Goal: Information Seeking & Learning: Find specific fact

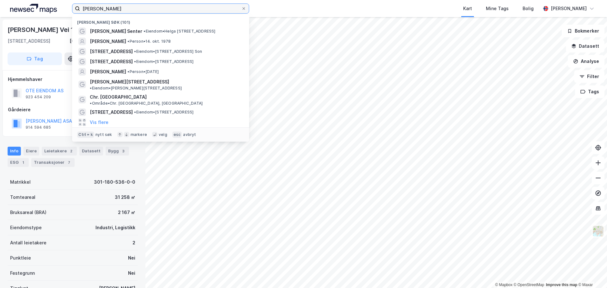
drag, startPoint x: 146, startPoint y: 9, endPoint x: 61, endPoint y: 10, distance: 85.0
click at [62, 10] on div "mortensrud torg [PERSON_NAME] søk (101) Mortensrud Torg Senter • Eiendom • [STR…" at bounding box center [303, 8] width 607 height 17
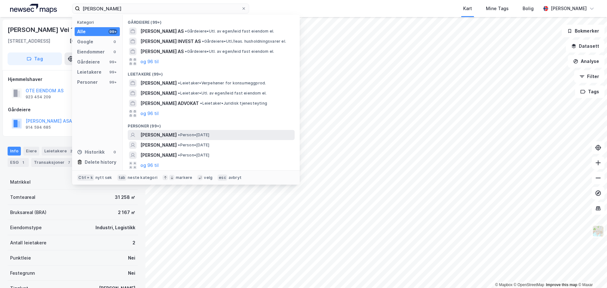
click at [177, 136] on span "[PERSON_NAME]" at bounding box center [158, 135] width 36 height 8
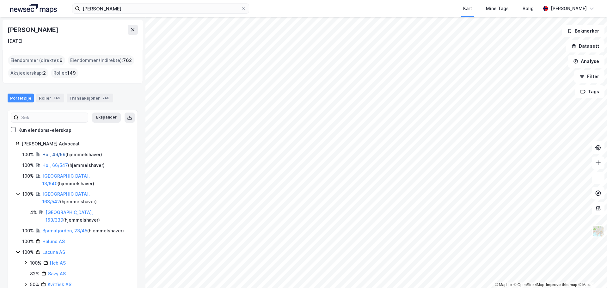
click at [52, 154] on link "Hol, 49/69" at bounding box center [53, 154] width 23 height 5
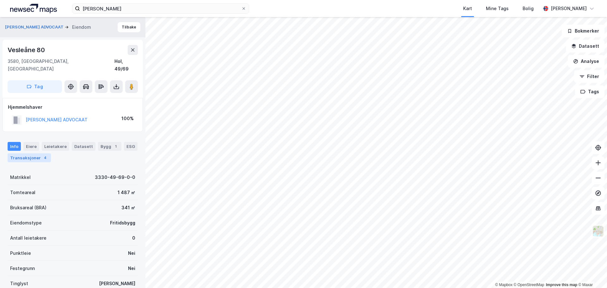
click at [21, 153] on div "Transaksjoner 4" at bounding box center [29, 157] width 43 height 9
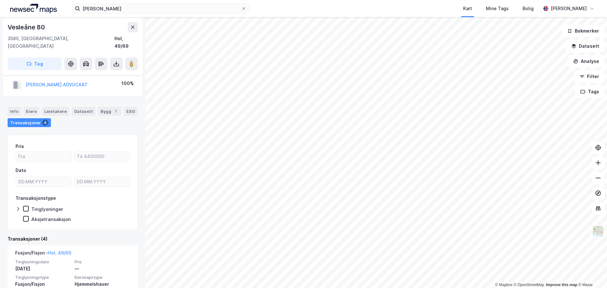
scroll to position [32, 0]
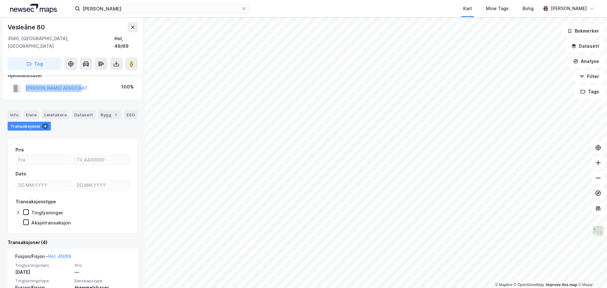
drag, startPoint x: 87, startPoint y: 80, endPoint x: 21, endPoint y: 84, distance: 65.9
click at [21, 84] on div "[PERSON_NAME] ADVOCAAT 100%" at bounding box center [73, 88] width 130 height 13
copy button "[PERSON_NAME] ADVOCAAT"
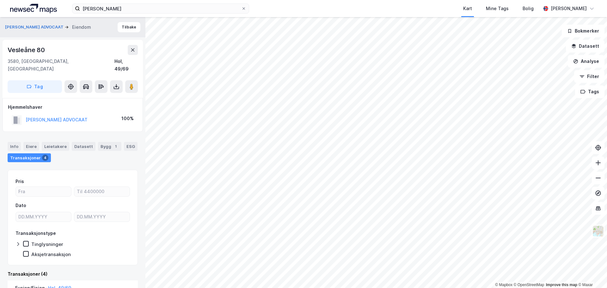
click at [61, 116] on div "[PERSON_NAME] ADVOCAAT" at bounding box center [57, 120] width 62 height 8
click at [0, 0] on button "[PERSON_NAME] ADVOCAAT" at bounding box center [0, 0] width 0 height 0
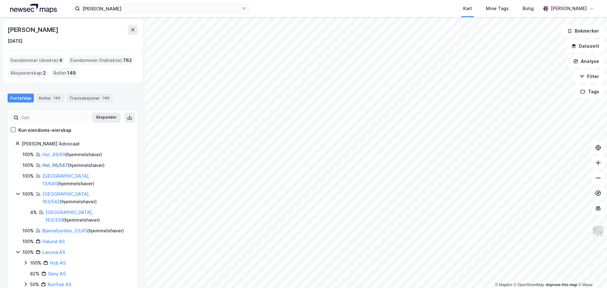
click at [52, 164] on link "Hol, 66/547" at bounding box center [55, 164] width 26 height 5
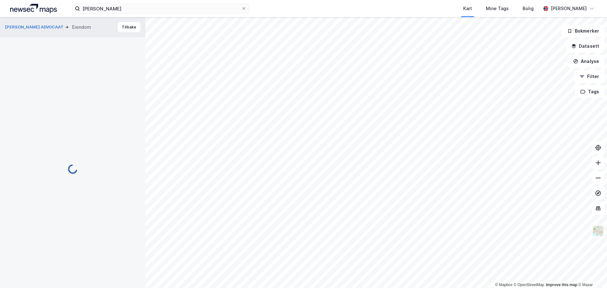
scroll to position [32, 0]
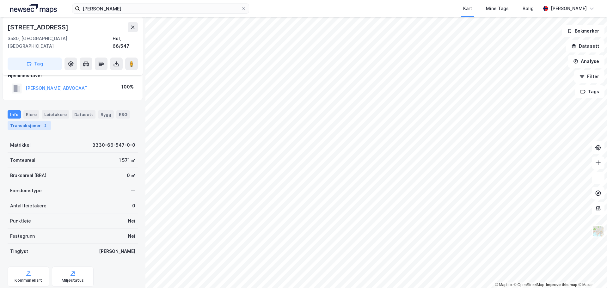
click at [26, 121] on div "Transaksjoner 2" at bounding box center [29, 125] width 43 height 9
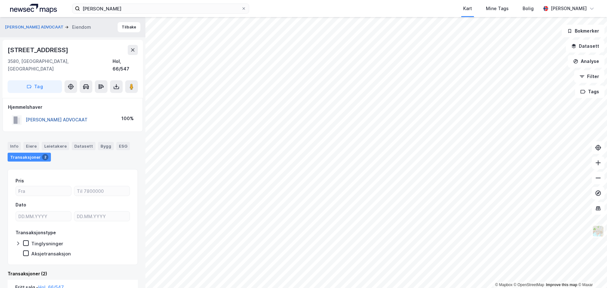
click at [0, 0] on button "[PERSON_NAME] ADVOCAAT" at bounding box center [0, 0] width 0 height 0
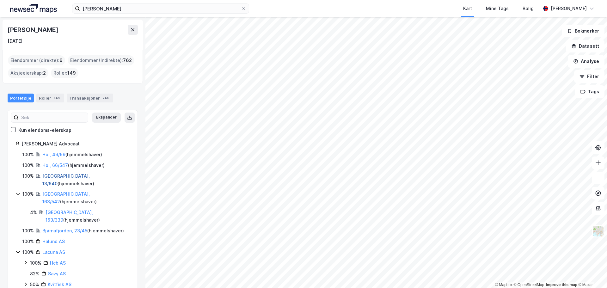
click at [53, 175] on link "[GEOGRAPHIC_DATA], 13/640" at bounding box center [65, 179] width 47 height 13
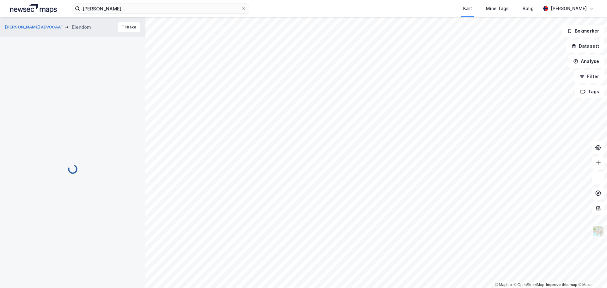
scroll to position [1, 0]
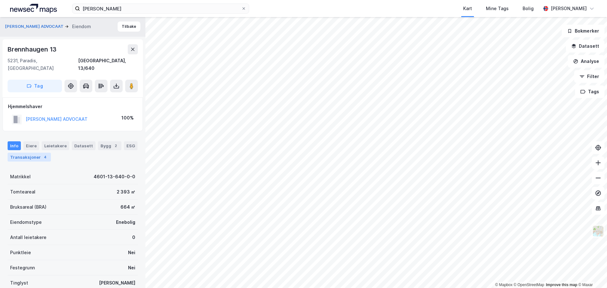
click at [28, 153] on div "Transaksjoner 4" at bounding box center [29, 157] width 43 height 9
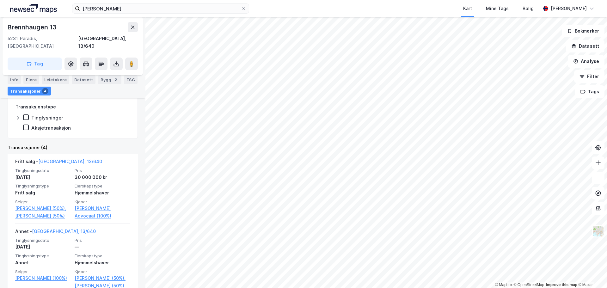
scroll to position [95, 0]
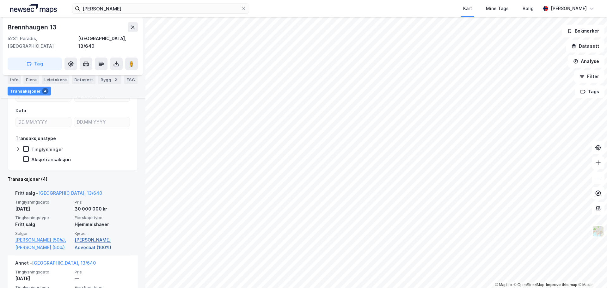
click at [101, 236] on link "[PERSON_NAME] Advocaat (100%)" at bounding box center [103, 243] width 56 height 15
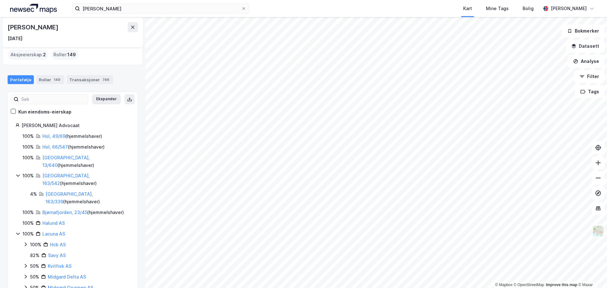
scroll to position [25, 0]
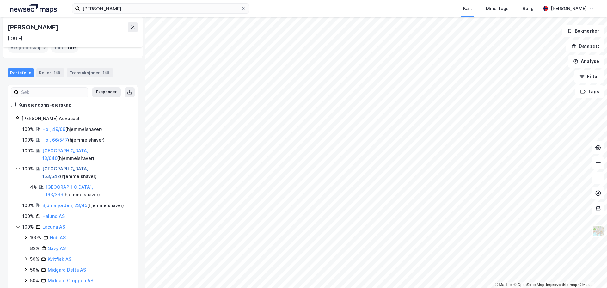
click at [52, 166] on link "[GEOGRAPHIC_DATA], 163/542" at bounding box center [65, 172] width 47 height 13
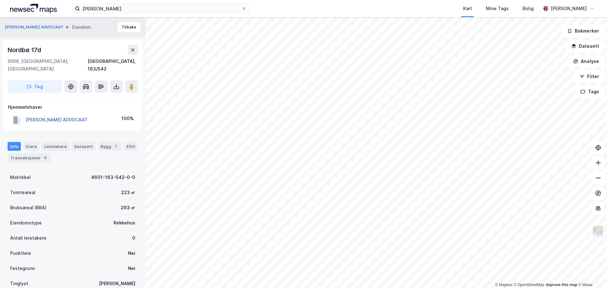
click at [0, 0] on button "[PERSON_NAME] ADVOCAAT" at bounding box center [0, 0] width 0 height 0
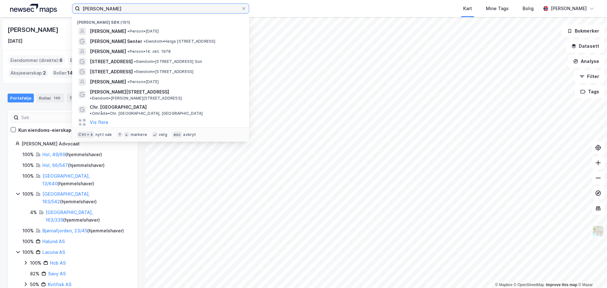
drag, startPoint x: 96, startPoint y: 10, endPoint x: 59, endPoint y: 12, distance: 37.4
click at [59, 12] on div "[PERSON_NAME] søk (101) [PERSON_NAME] • Person • [DATE] Mortensrud Torg Senter …" at bounding box center [303, 8] width 607 height 17
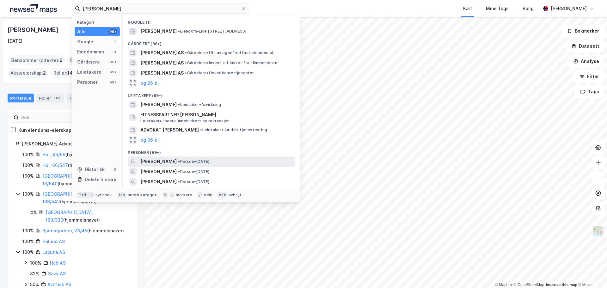
click at [177, 160] on span "[PERSON_NAME]" at bounding box center [158, 162] width 36 height 8
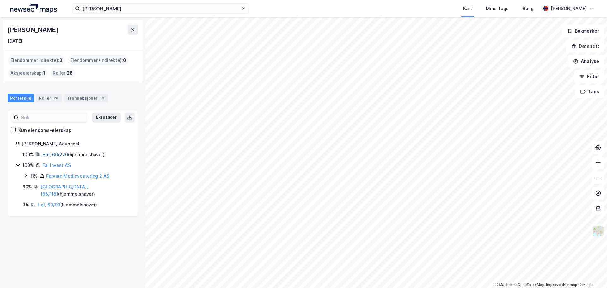
click at [54, 154] on link "Hol, 60/220" at bounding box center [55, 154] width 26 height 5
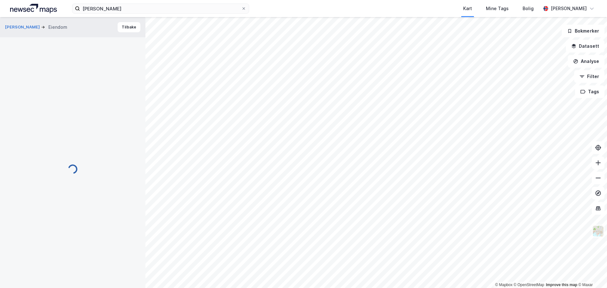
scroll to position [1, 0]
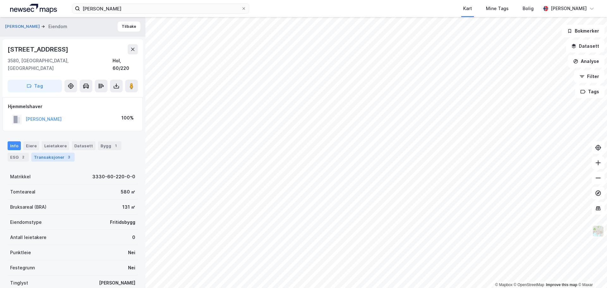
click at [46, 153] on div "Transaksjoner 3" at bounding box center [52, 157] width 43 height 9
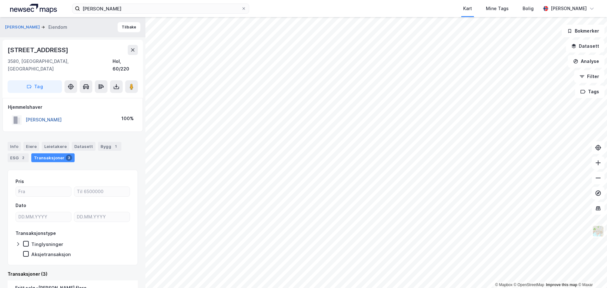
click at [0, 0] on button "[PERSON_NAME]" at bounding box center [0, 0] width 0 height 0
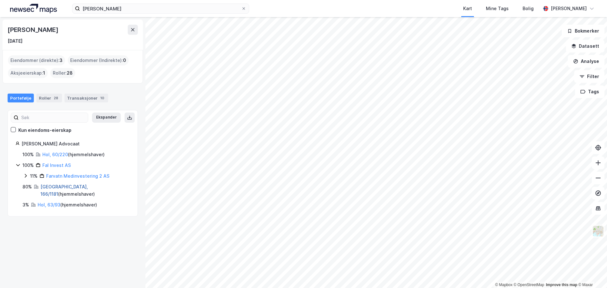
click at [48, 187] on link "[GEOGRAPHIC_DATA], 166/1181" at bounding box center [63, 190] width 47 height 13
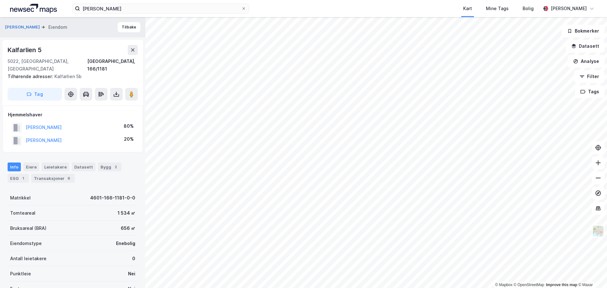
scroll to position [0, 0]
click at [56, 174] on div "Transaksjoner 6" at bounding box center [52, 178] width 43 height 9
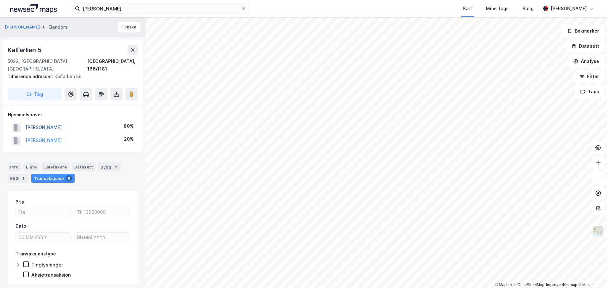
click at [0, 0] on button "[PERSON_NAME]" at bounding box center [0, 0] width 0 height 0
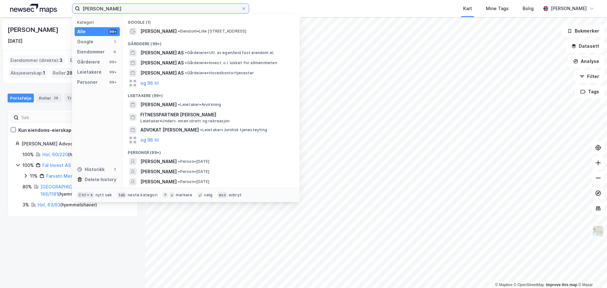
drag, startPoint x: 137, startPoint y: 9, endPoint x: 58, endPoint y: 9, distance: 78.7
click at [58, 9] on div "[PERSON_NAME] Kategori Alle 99+ Google 1 Eiendommer 0 Gårdeiere 99+ Leietakere …" at bounding box center [303, 8] width 607 height 17
click at [98, 9] on input "[PERSON_NAME]" at bounding box center [160, 8] width 161 height 9
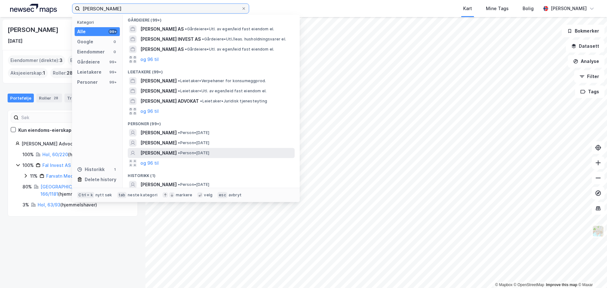
scroll to position [4, 0]
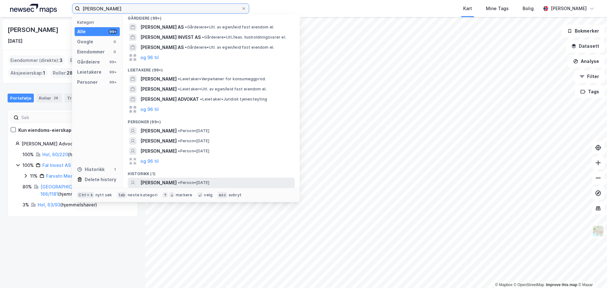
type input "[PERSON_NAME]"
click at [177, 182] on span "[PERSON_NAME]" at bounding box center [158, 183] width 36 height 8
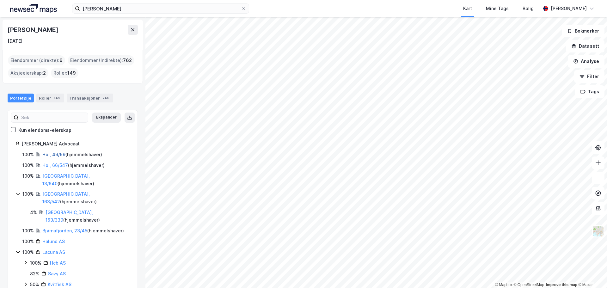
click at [48, 153] on link "Hol, 49/69" at bounding box center [53, 154] width 23 height 5
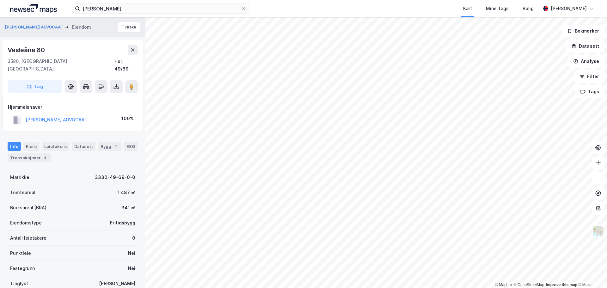
scroll to position [2, 0]
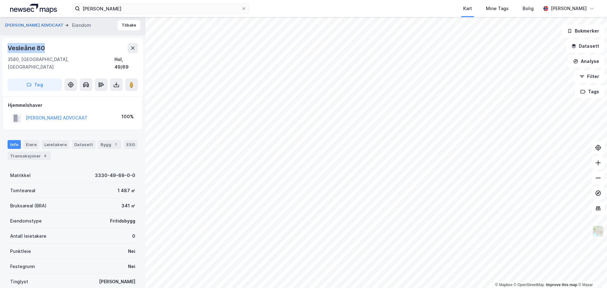
drag, startPoint x: 46, startPoint y: 48, endPoint x: 4, endPoint y: 51, distance: 41.8
click at [4, 51] on div "[STREET_ADDRESS]" at bounding box center [73, 67] width 140 height 58
copy div "Vesleåne 80"
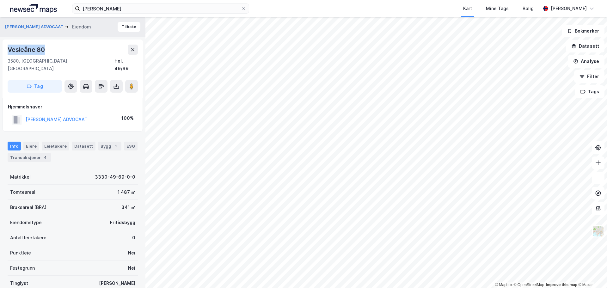
scroll to position [7, 0]
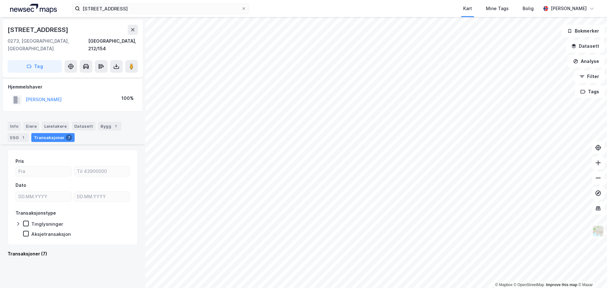
scroll to position [443, 0]
